Goal: Find specific page/section: Find specific page/section

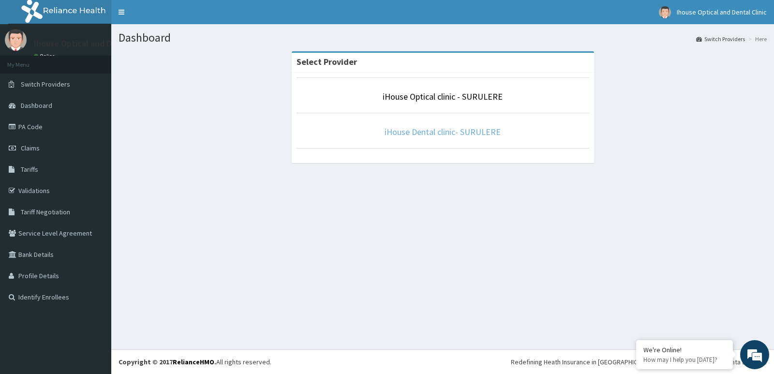
click at [424, 132] on link "iHouse Dental clinic- SURULERE" at bounding box center [443, 131] width 116 height 11
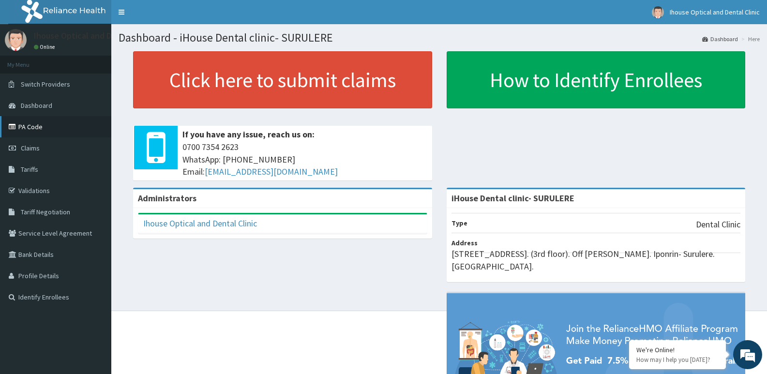
click at [46, 130] on link "PA Code" at bounding box center [55, 126] width 111 height 21
